Goal: Task Accomplishment & Management: Manage account settings

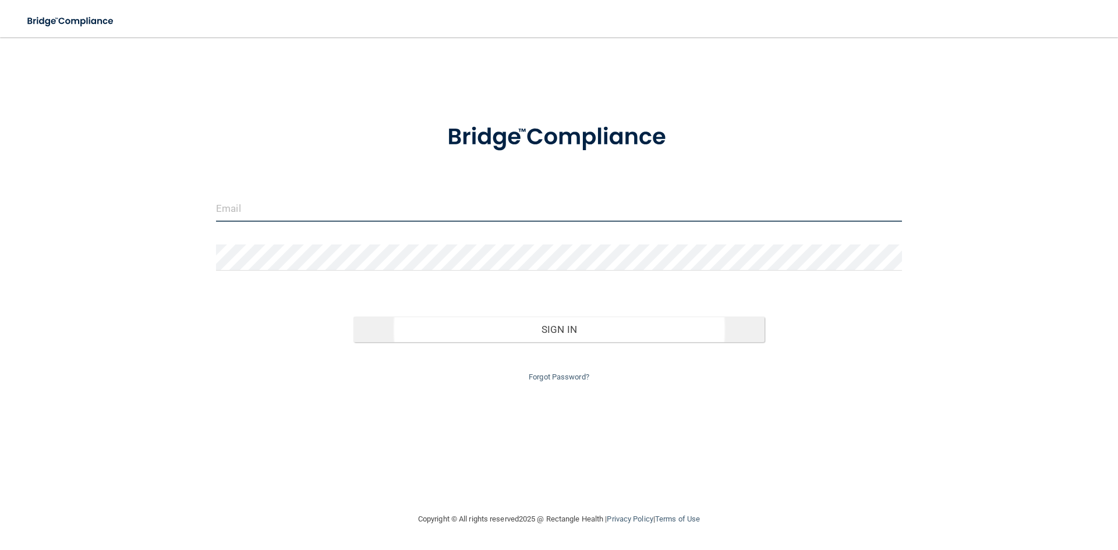
type input "[PERSON_NAME][EMAIL_ADDRESS][DOMAIN_NAME]"
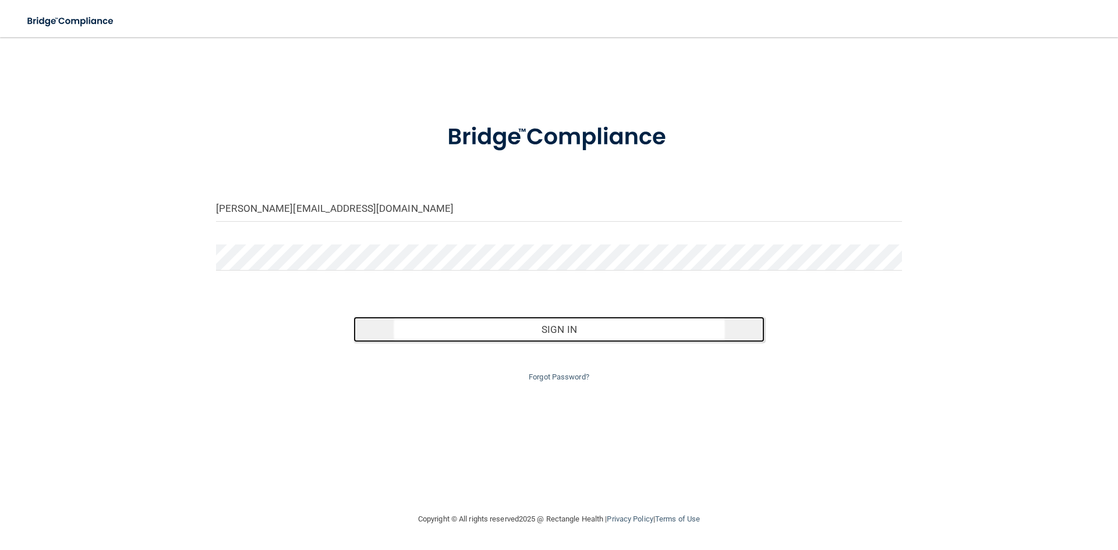
click at [464, 328] on button "Sign In" at bounding box center [559, 330] width 412 height 26
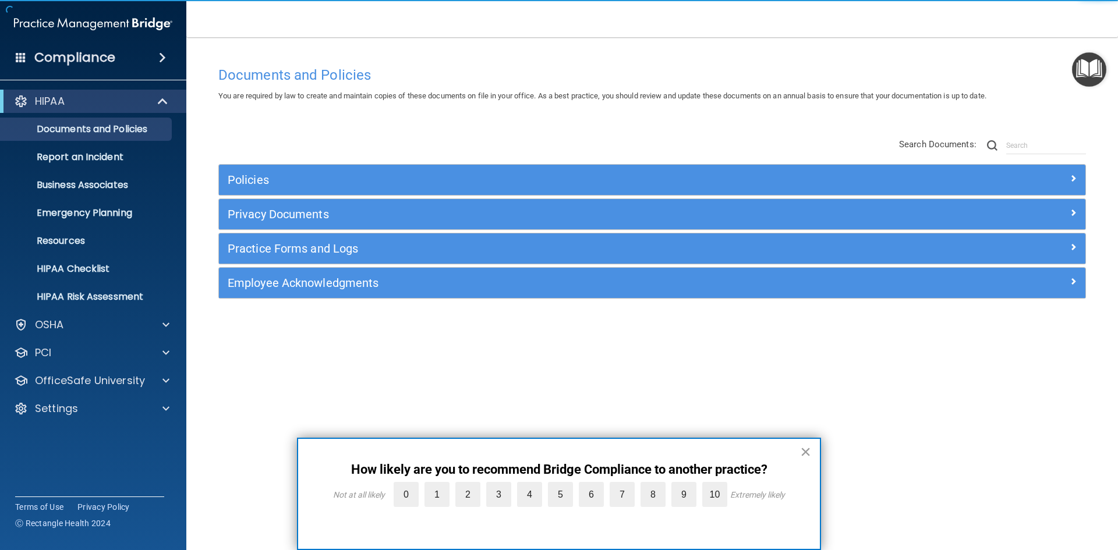
click at [800, 451] on button "×" at bounding box center [805, 452] width 11 height 19
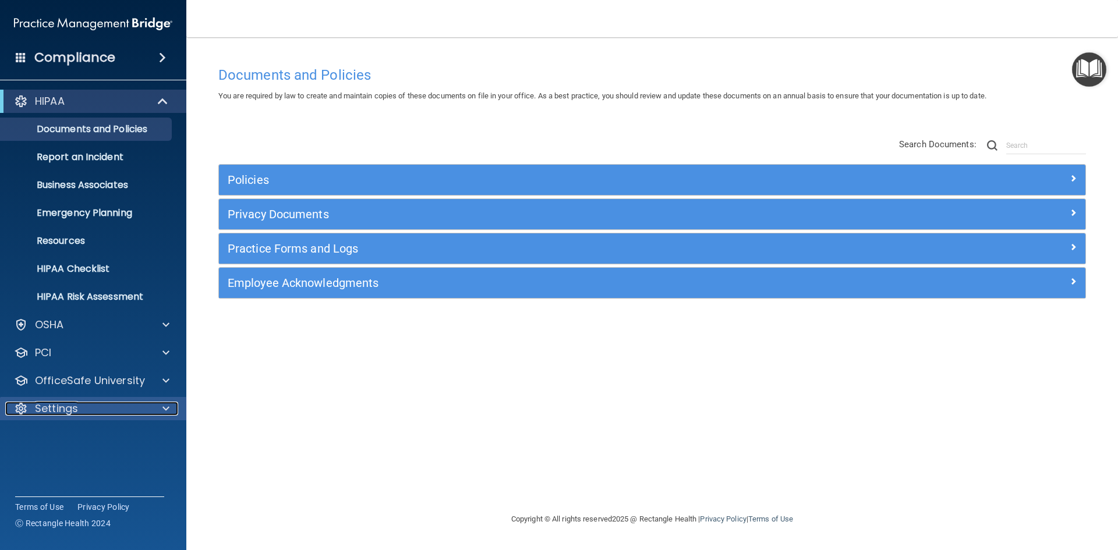
click at [119, 407] on div "Settings" at bounding box center [77, 409] width 144 height 14
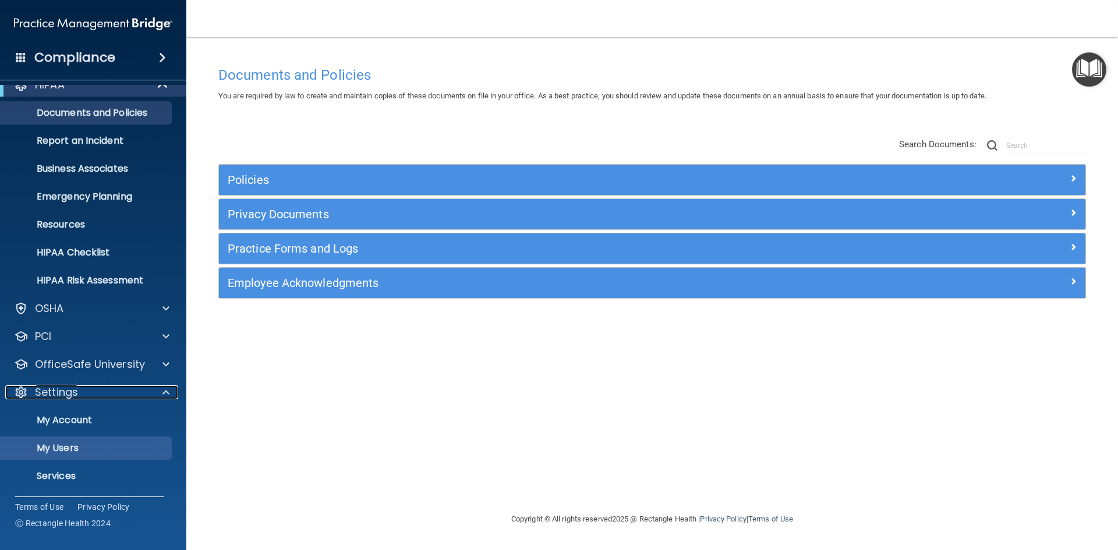
scroll to position [45, 0]
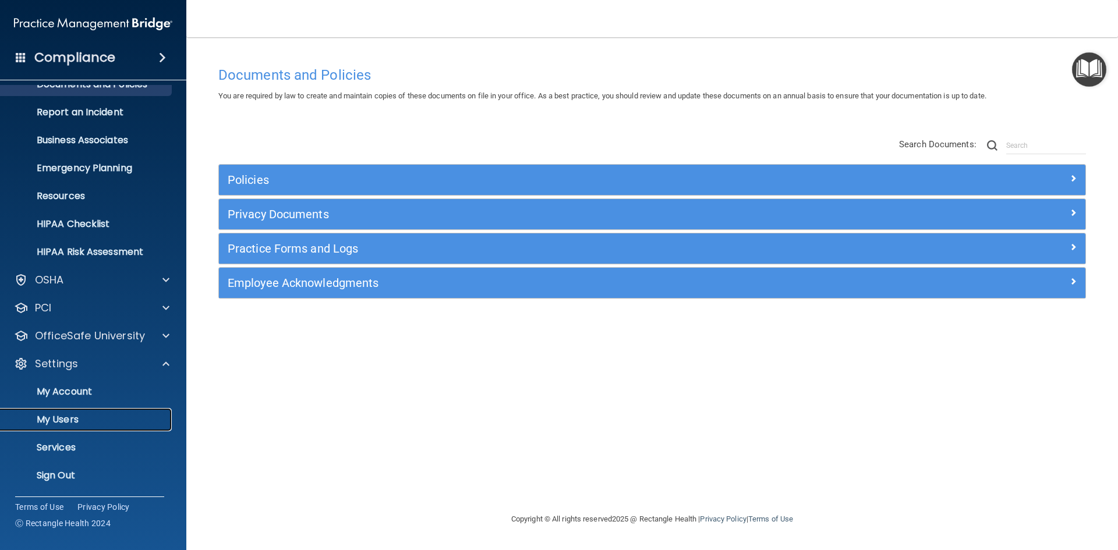
click at [69, 418] on p "My Users" at bounding box center [87, 420] width 159 height 12
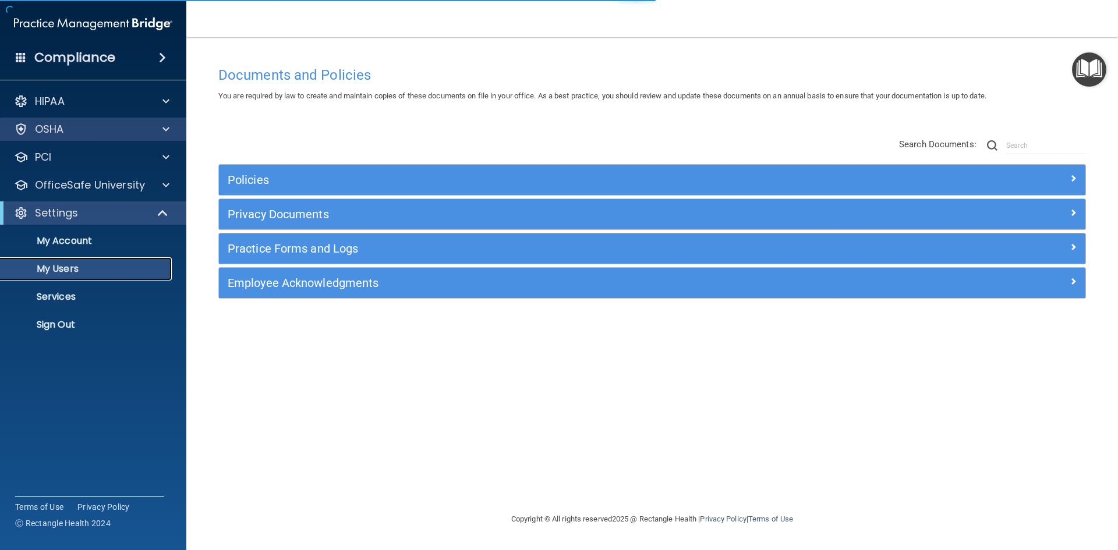
select select "20"
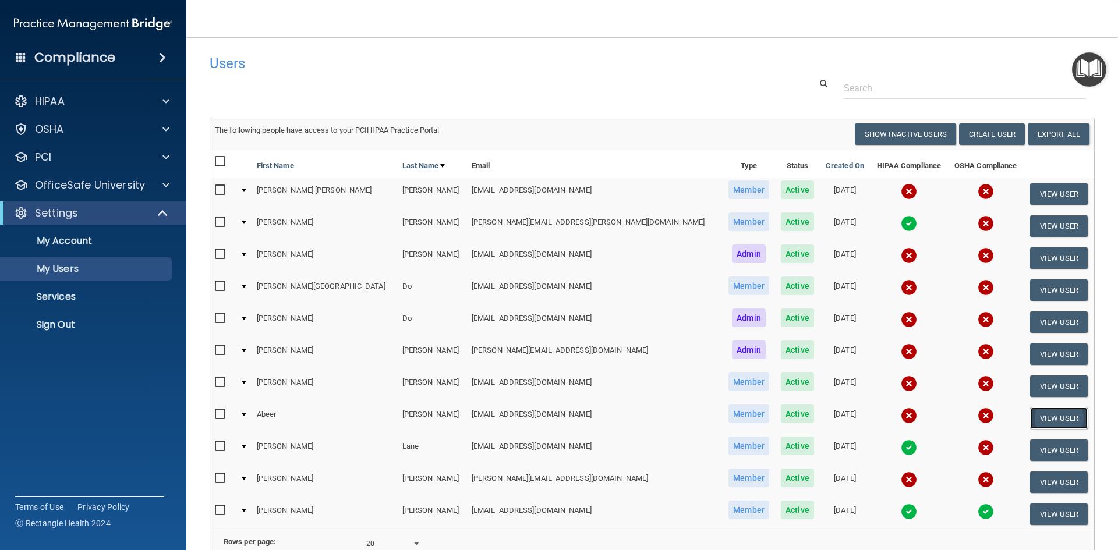
click at [1035, 417] on button "View User" at bounding box center [1059, 419] width 58 height 22
